Goal: Task Accomplishment & Management: Use online tool/utility

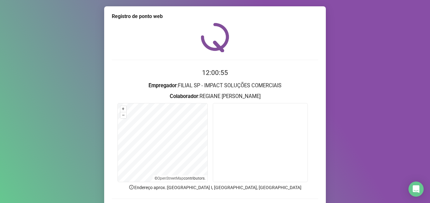
scroll to position [44, 0]
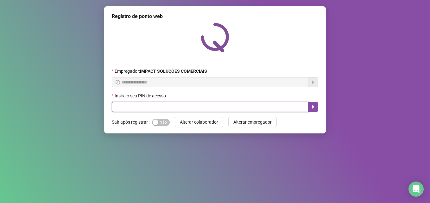
click at [214, 104] on input "text" at bounding box center [210, 107] width 196 height 10
type input "*****"
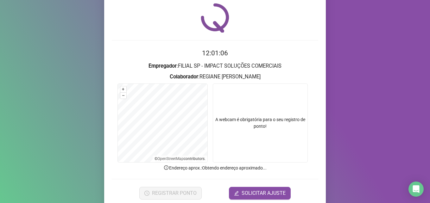
scroll to position [44, 0]
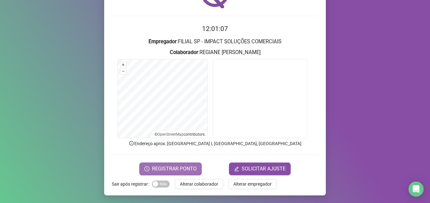
click at [179, 168] on span "REGISTRAR PONTO" at bounding box center [174, 169] width 45 height 8
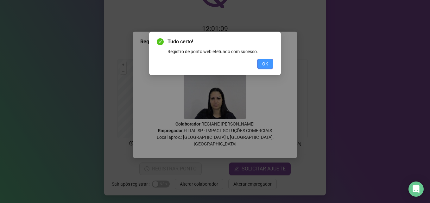
click at [261, 65] on button "OK" at bounding box center [265, 64] width 16 height 10
